Goal: Find specific page/section

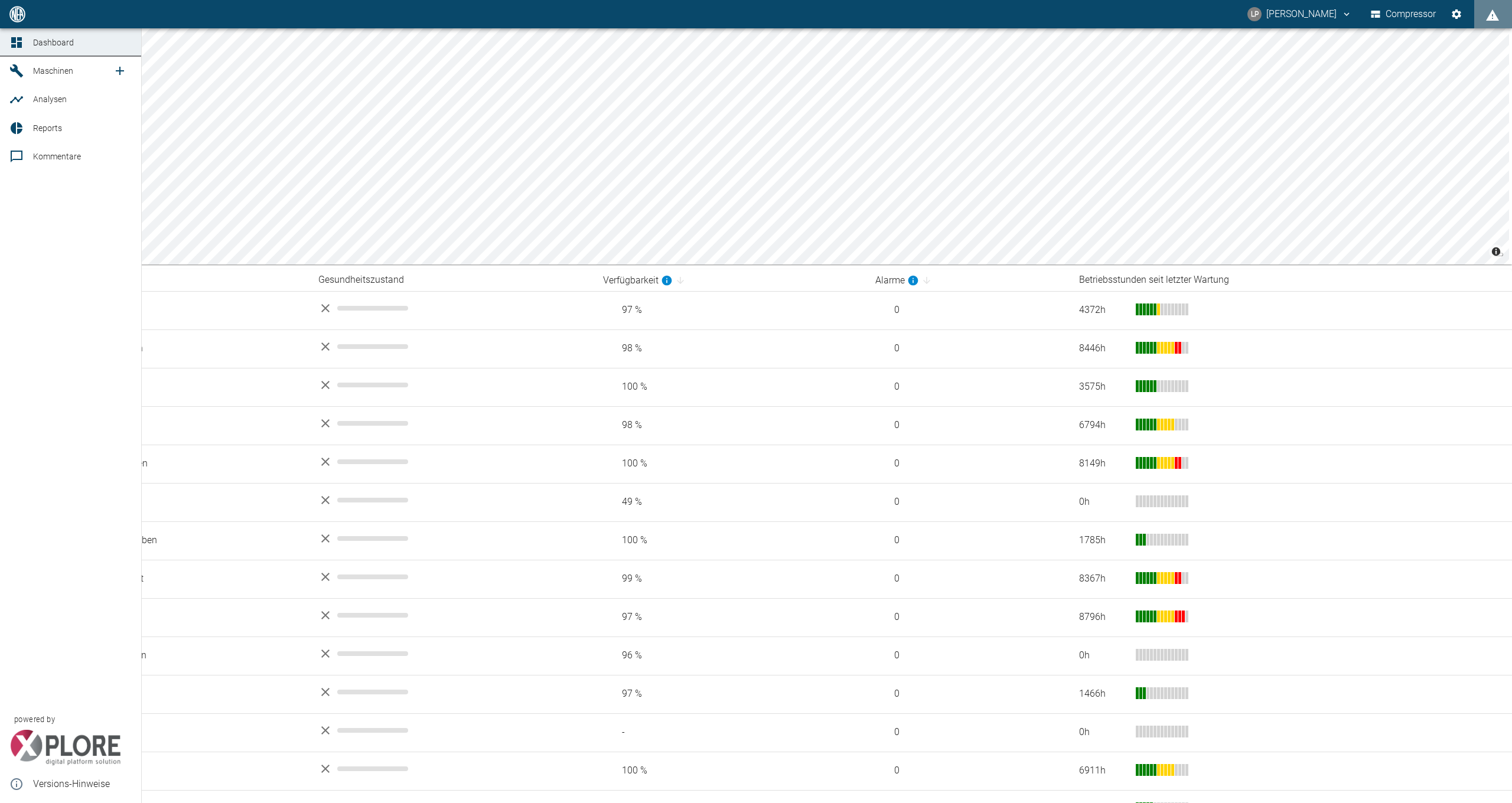
click at [49, 67] on span "Maschinen" at bounding box center [53, 70] width 40 height 9
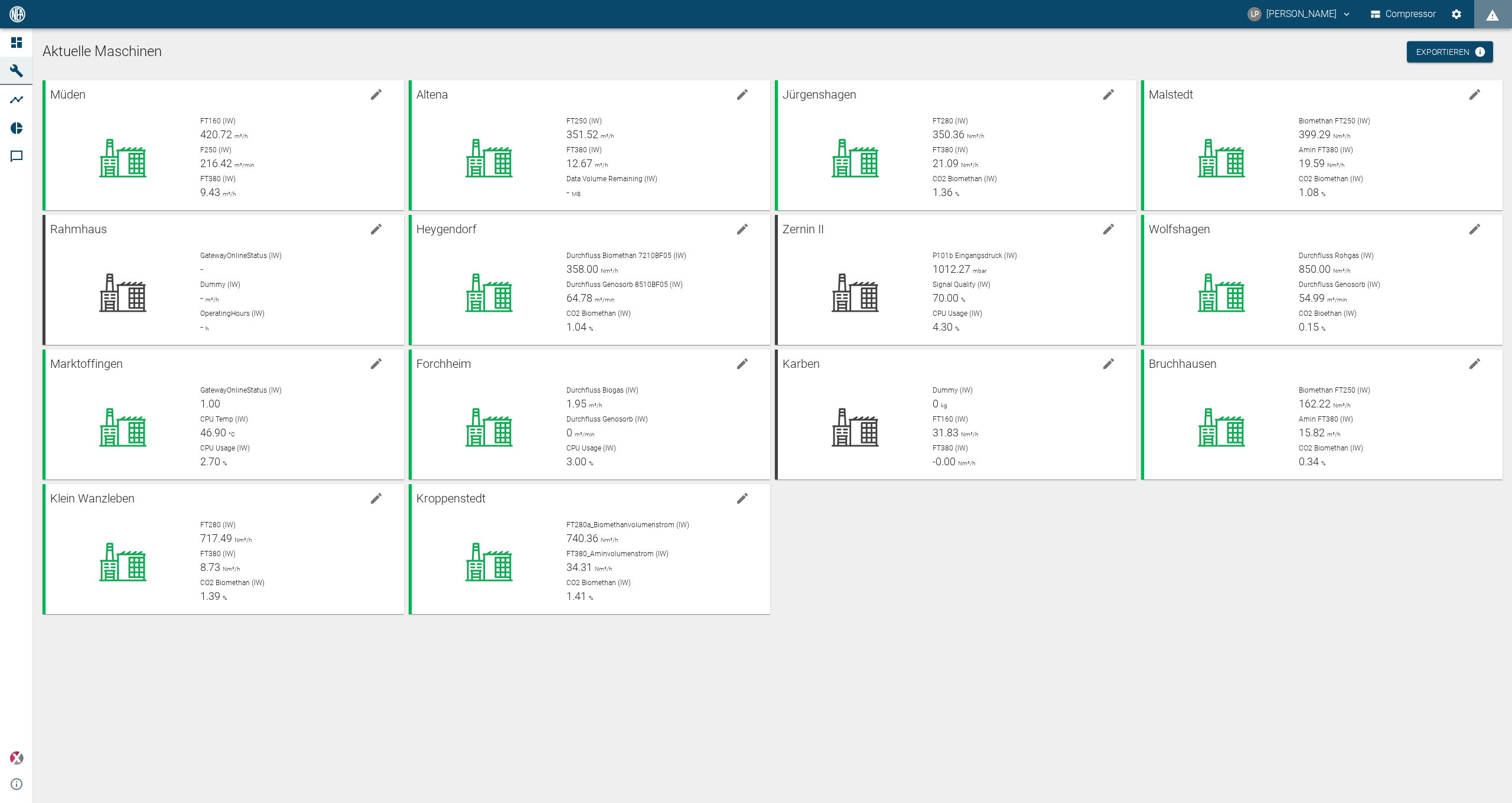
click at [825, 557] on div "Müden FT160 (IW) 420.72 m³/h F250 (IW) 216.42 m³/min FT380 (IW) 9.43 m³/h Alten…" at bounding box center [770, 345] width 1465 height 539
